Goal: Task Accomplishment & Management: Manage account settings

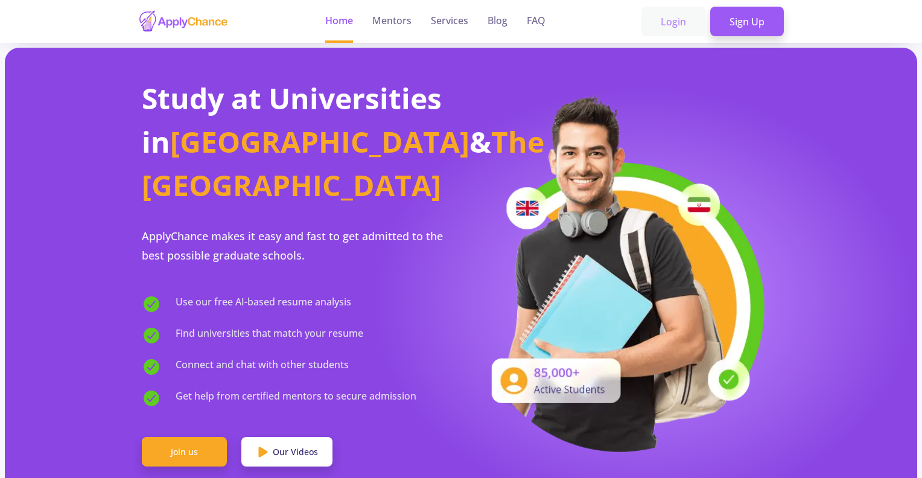
click at [682, 17] on link "Login" at bounding box center [673, 22] width 64 height 30
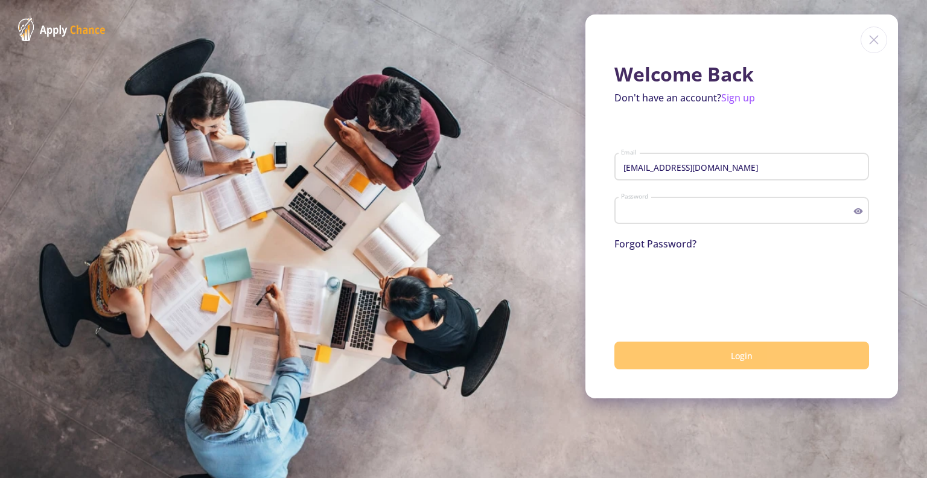
click at [714, 349] on button "Login" at bounding box center [741, 356] width 255 height 28
click at [710, 360] on button "Login" at bounding box center [741, 356] width 255 height 28
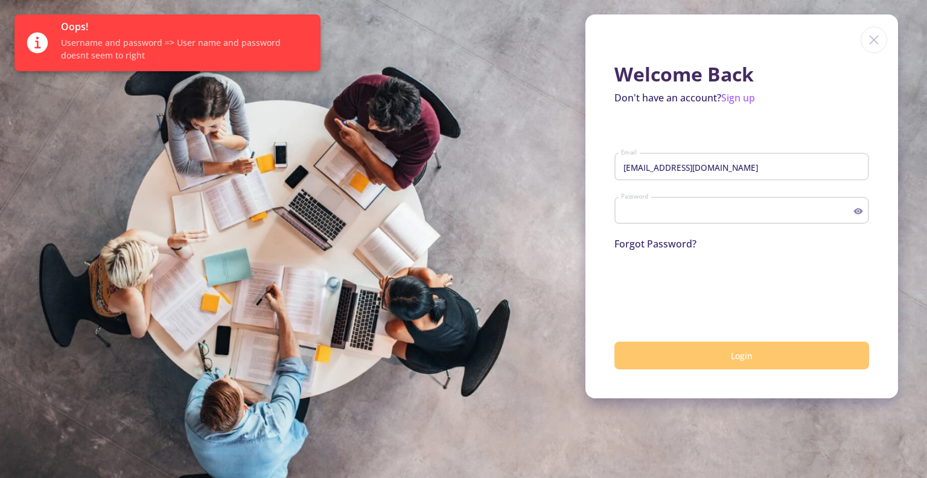
click at [721, 358] on button "Login" at bounding box center [741, 356] width 255 height 28
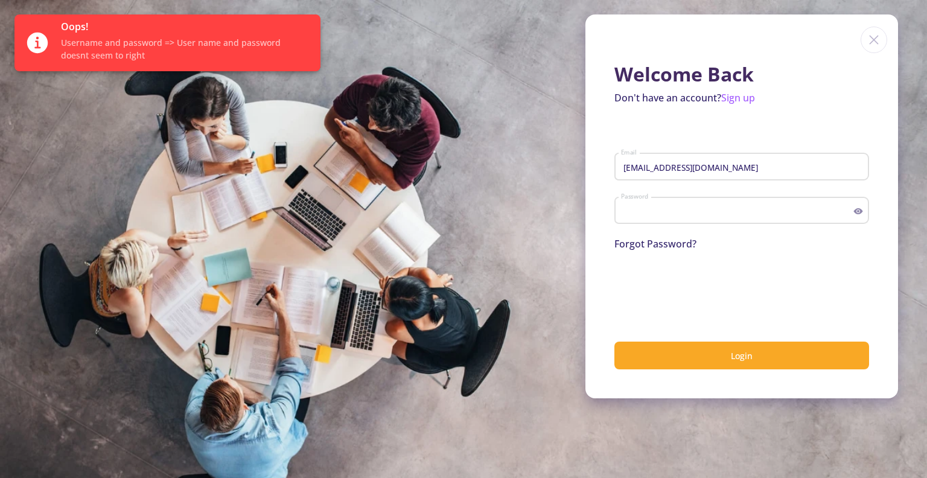
click at [776, 163] on input "[EMAIL_ADDRESS][DOMAIN_NAME]" at bounding box center [743, 167] width 246 height 11
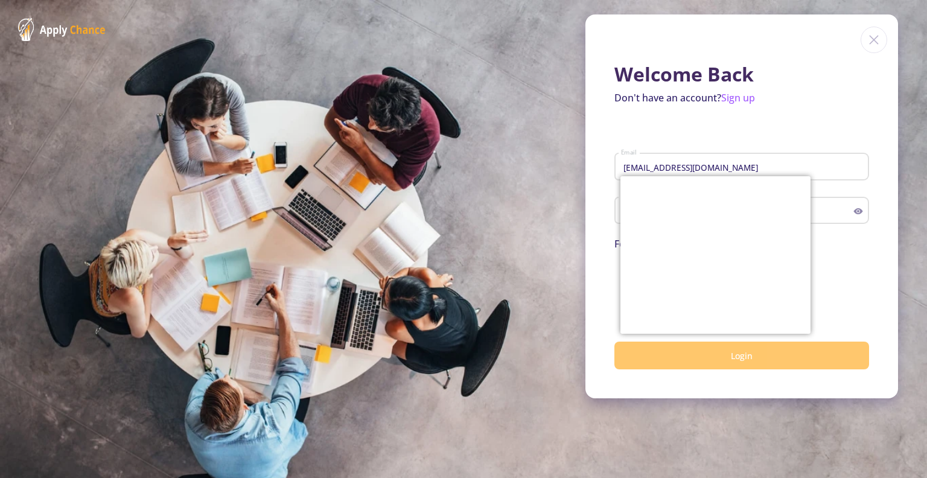
click at [827, 354] on button "Login" at bounding box center [741, 356] width 255 height 28
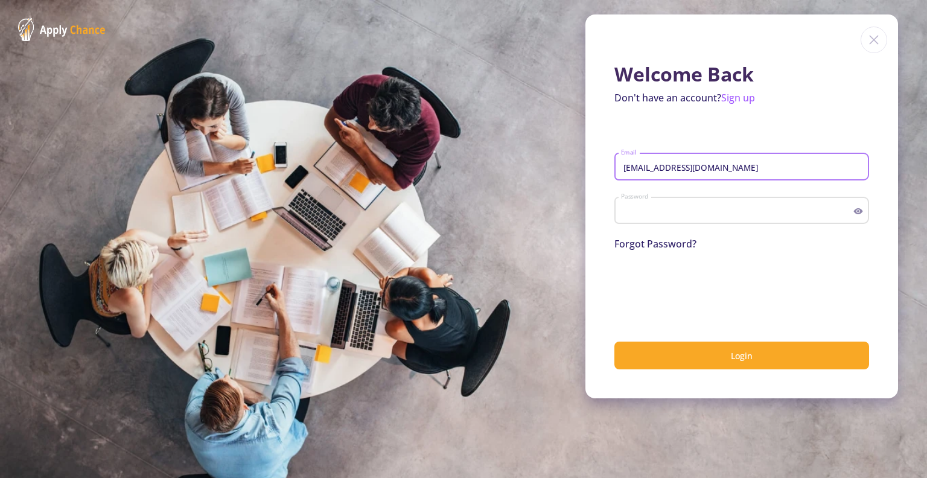
click at [733, 167] on input "[EMAIL_ADDRESS][DOMAIN_NAME]" at bounding box center [743, 167] width 246 height 11
type input "[EMAIL_ADDRESS][DOMAIN_NAME]"
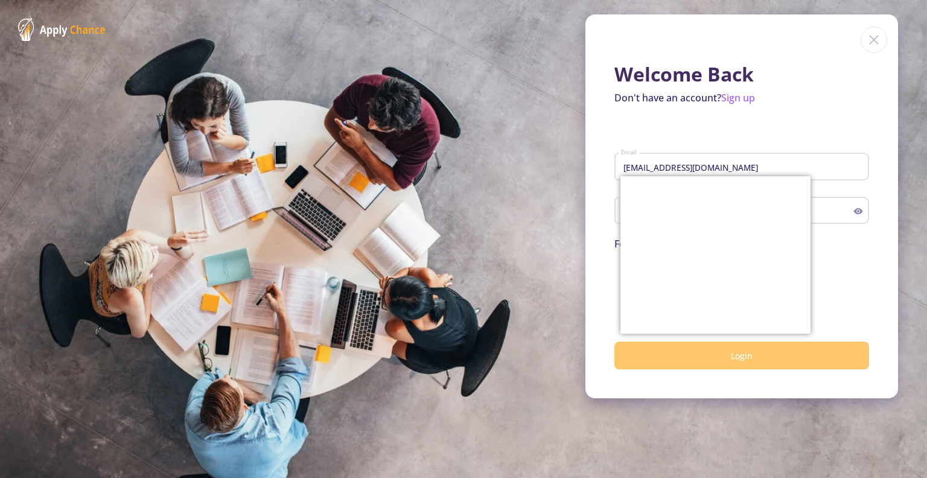
click at [830, 366] on button "Login" at bounding box center [741, 356] width 255 height 28
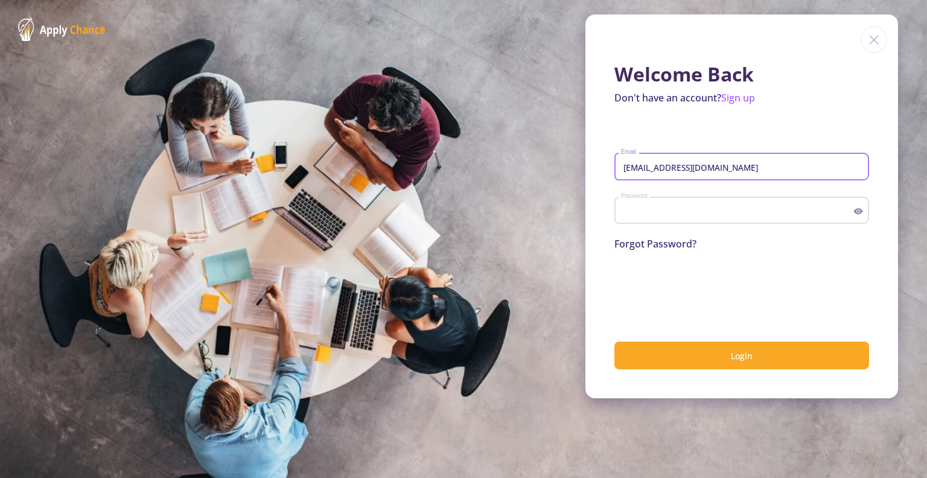
click at [744, 165] on input "[EMAIL_ADDRESS][DOMAIN_NAME]" at bounding box center [743, 167] width 246 height 11
click at [872, 268] on div "Welcome Back Don't have an account? Sign up [EMAIL_ADDRESS][DOMAIN_NAME] Email …" at bounding box center [741, 206] width 313 height 384
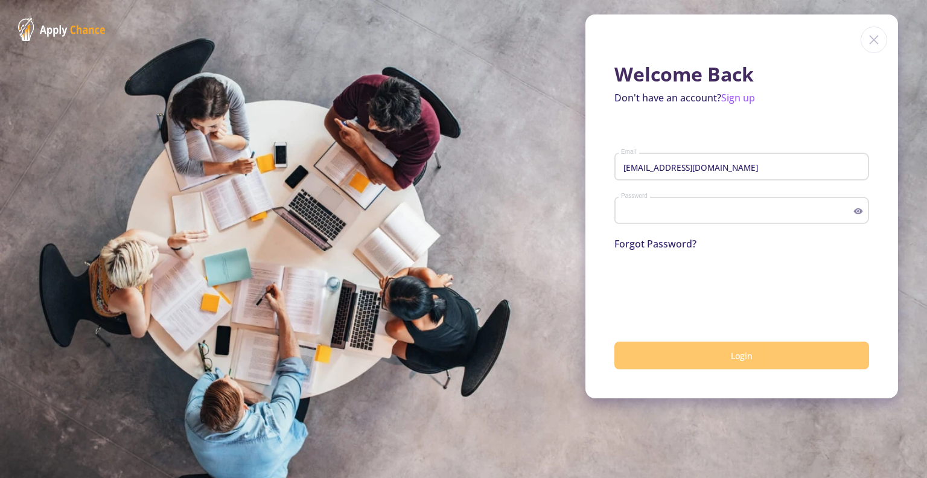
click at [709, 361] on button "Login" at bounding box center [741, 356] width 255 height 28
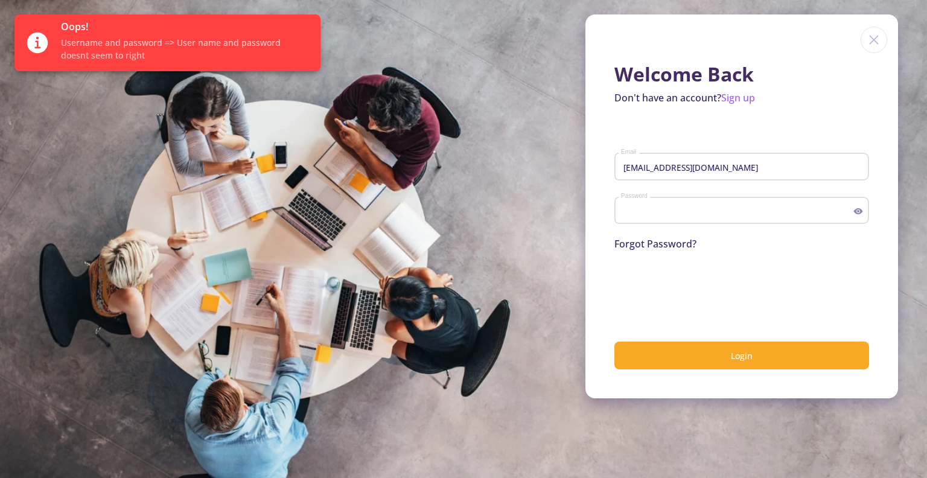
click at [758, 171] on input "[EMAIL_ADDRESS][DOMAIN_NAME]" at bounding box center [743, 167] width 246 height 11
type input "[EMAIL_ADDRESS][DOMAIN_NAME]"
click at [880, 288] on div "Welcome Back Don't have an account? Sign up mazdak.gh1995@gmail.com Email Passw…" at bounding box center [741, 206] width 313 height 384
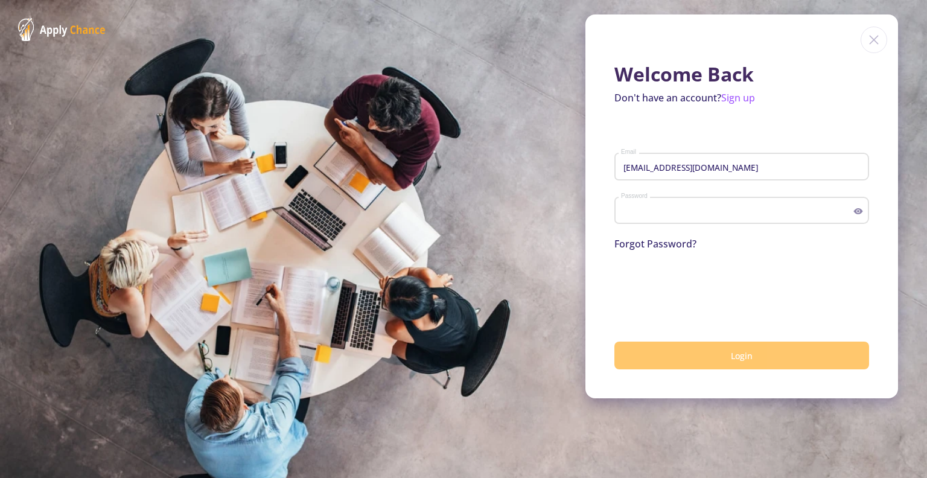
click at [711, 354] on button "Login" at bounding box center [741, 356] width 255 height 28
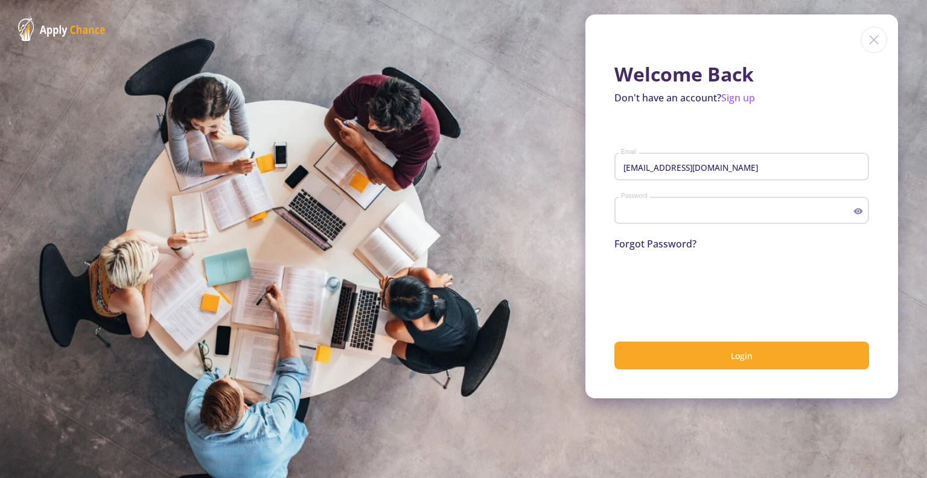
click at [722, 170] on input "[EMAIL_ADDRESS][DOMAIN_NAME]" at bounding box center [743, 167] width 246 height 11
type input "[EMAIL_ADDRESS][DOMAIN_NAME]"
click at [851, 268] on div at bounding box center [741, 288] width 255 height 47
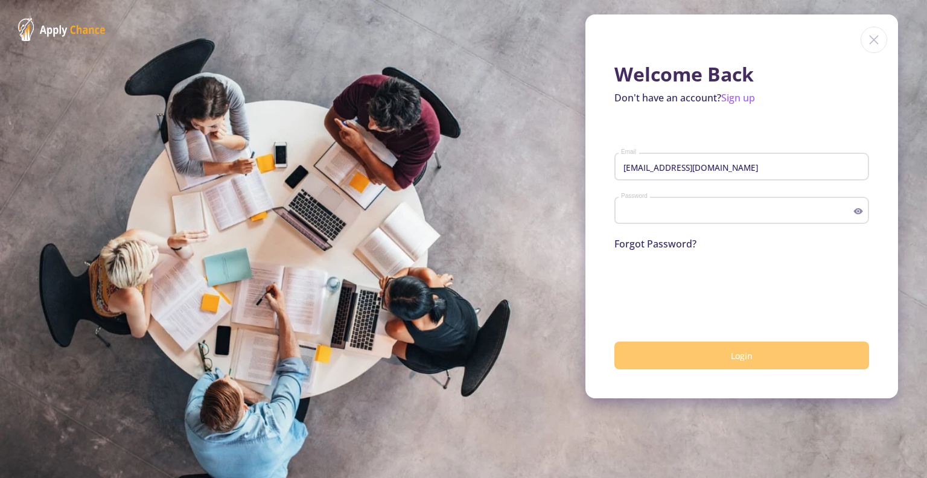
click at [717, 360] on button "Login" at bounding box center [741, 356] width 255 height 28
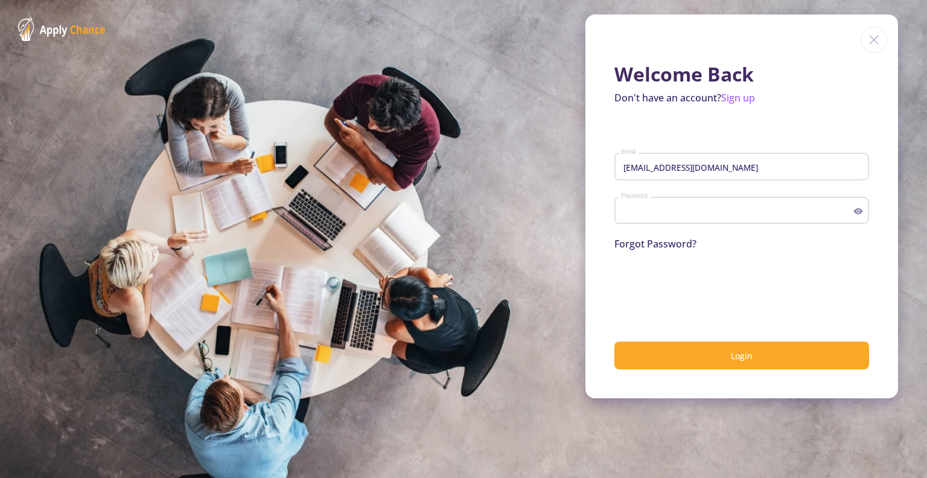
click at [870, 45] on img at bounding box center [873, 40] width 27 height 27
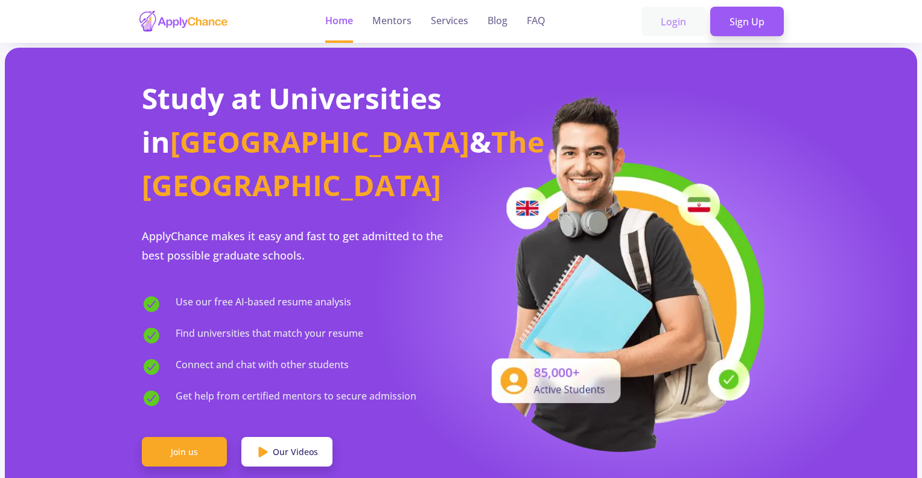
click at [655, 25] on link "Login" at bounding box center [673, 22] width 64 height 30
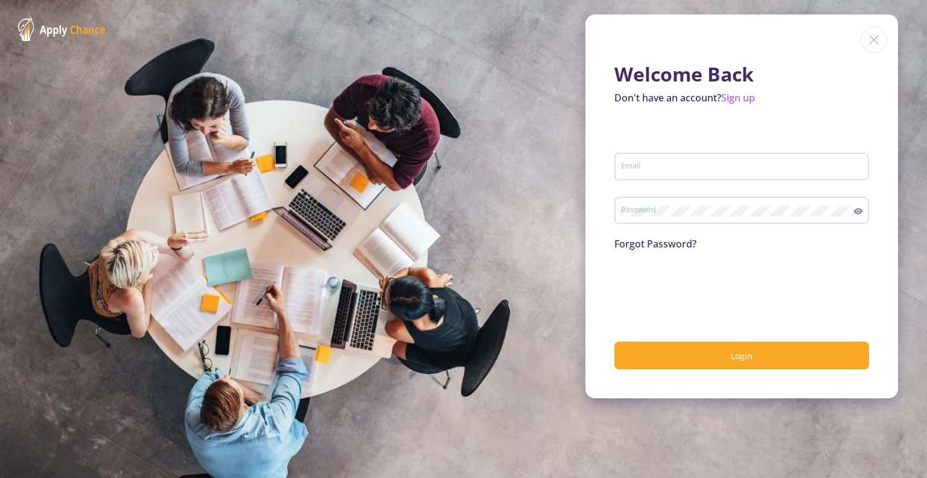
type input "[EMAIL_ADDRESS][DOMAIN_NAME]"
click at [686, 240] on link "Forgot Password?" at bounding box center [655, 243] width 82 height 13
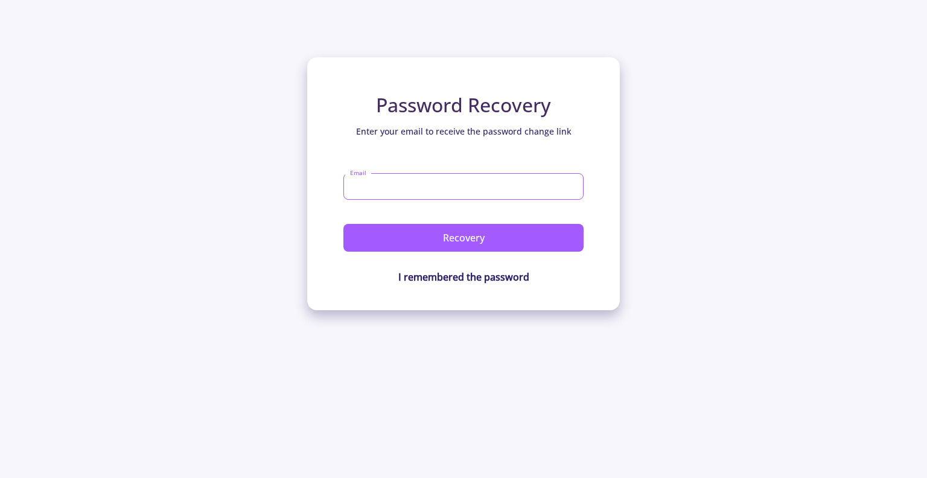
click at [470, 176] on input "Email" at bounding box center [463, 186] width 240 height 27
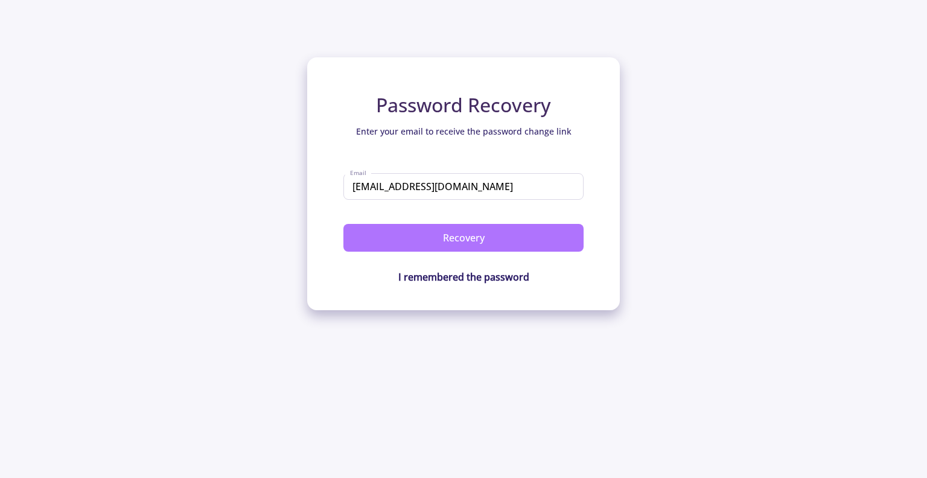
click at [478, 235] on button "Recovery" at bounding box center [463, 238] width 240 height 28
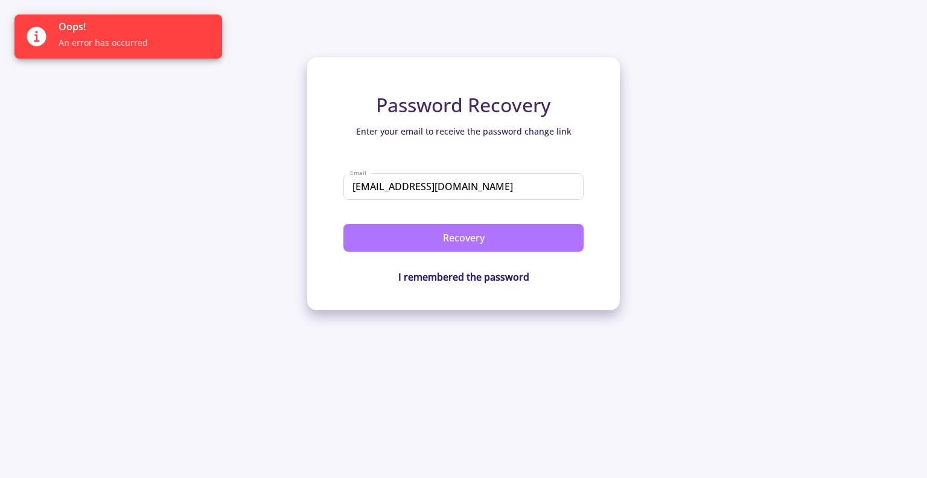
click at [537, 247] on button "Recovery" at bounding box center [463, 238] width 240 height 28
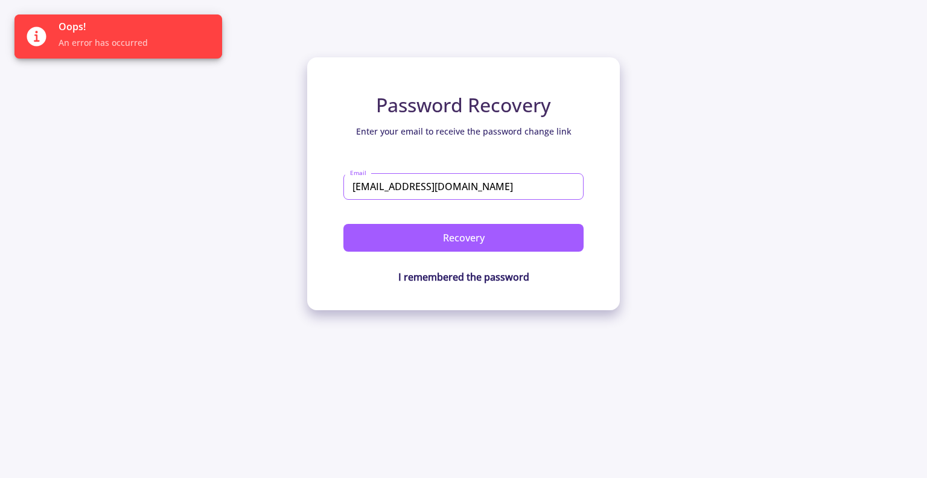
click at [503, 189] on input "[EMAIL_ADDRESS][DOMAIN_NAME]" at bounding box center [463, 186] width 240 height 27
type input "[EMAIL_ADDRESS][DOMAIN_NAME]"
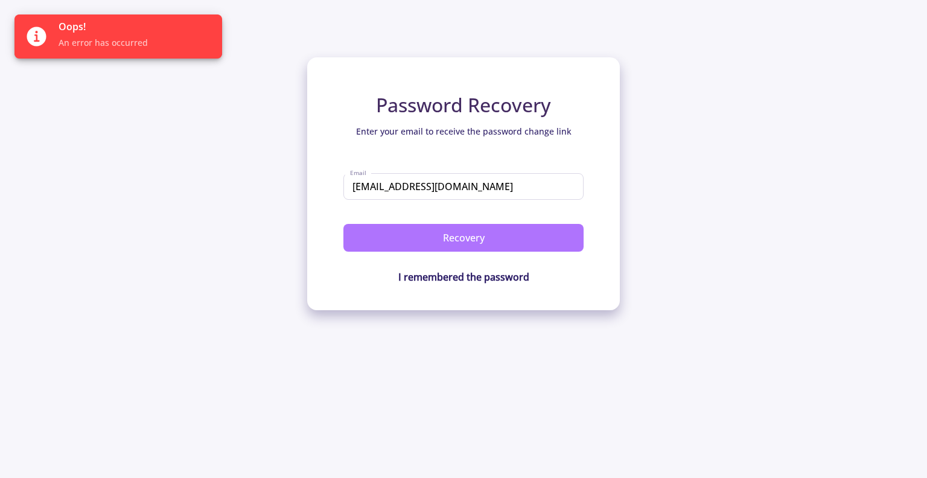
click at [548, 237] on button "Recovery" at bounding box center [463, 238] width 240 height 28
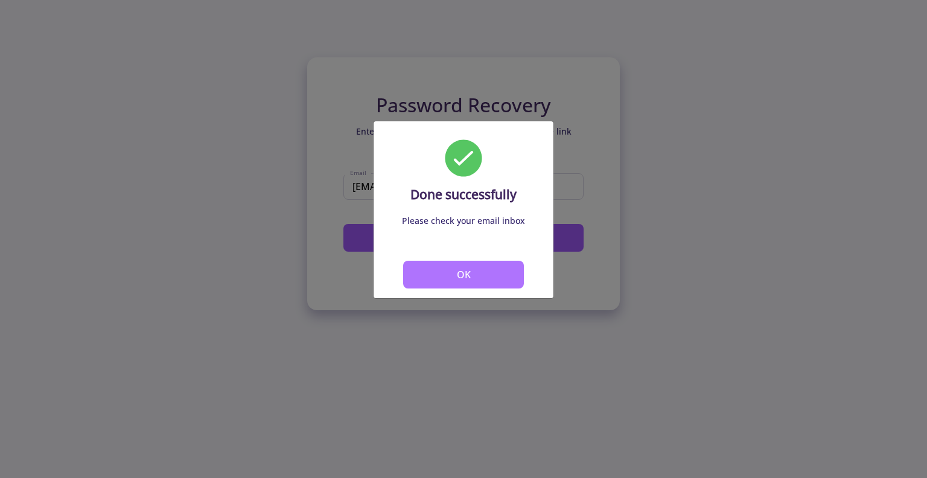
click at [503, 273] on button "OK" at bounding box center [463, 275] width 121 height 28
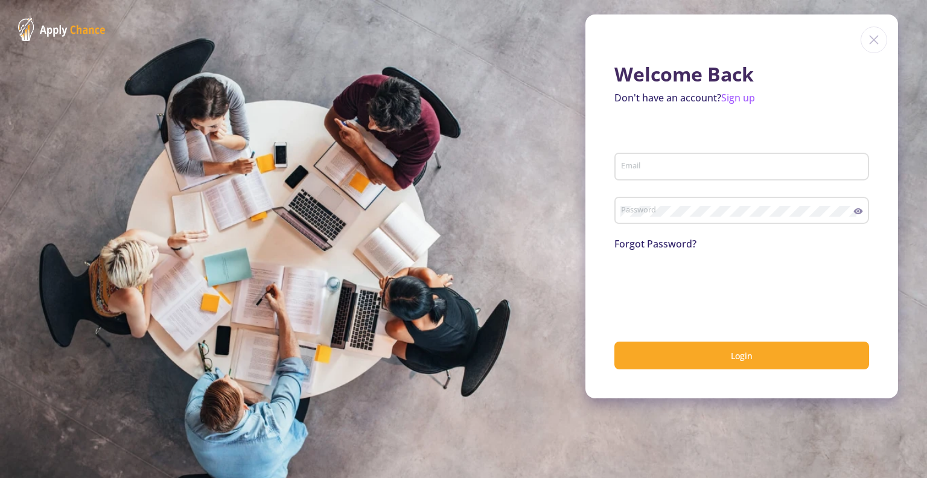
type input "[EMAIL_ADDRESS][DOMAIN_NAME]"
